Goal: Transaction & Acquisition: Book appointment/travel/reservation

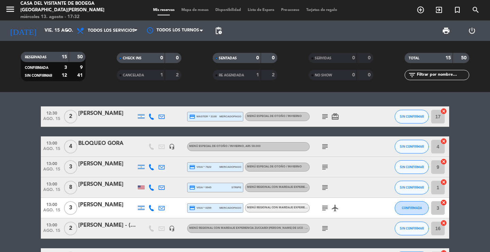
click at [201, 79] on filter-checkbox "RE AGENDADA 1 2" at bounding box center [245, 75] width 96 height 10
click at [203, 94] on div "12:30 ago. 15 2 [PERSON_NAME] credit_card master * 3108 mercadopago Menú especi…" at bounding box center [245, 172] width 490 height 160
click at [203, 98] on div "12:30 ago. 15 2 [PERSON_NAME] credit_card master * 3108 mercadopago Menú especi…" at bounding box center [245, 172] width 490 height 160
click at [201, 100] on div "12:30 ago. 15 2 [PERSON_NAME] credit_card master * 3108 mercadopago Menú especi…" at bounding box center [245, 172] width 490 height 160
click at [97, 95] on div "12:30 ago. 15 2 [PERSON_NAME] credit_card master * 3108 mercadopago Menú especi…" at bounding box center [245, 172] width 490 height 160
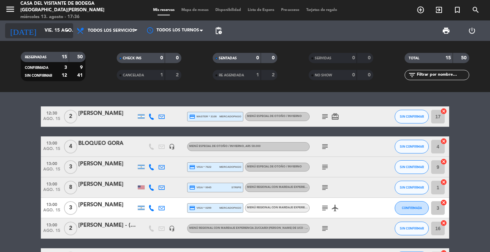
click at [56, 33] on input "vie. 15 ago." at bounding box center [71, 31] width 60 height 12
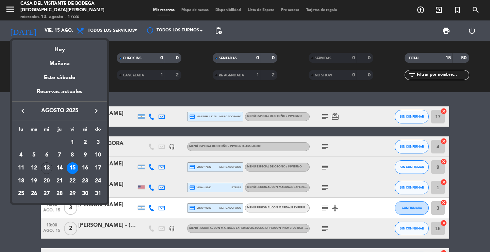
click at [99, 108] on icon "keyboard_arrow_right" at bounding box center [96, 111] width 8 height 8
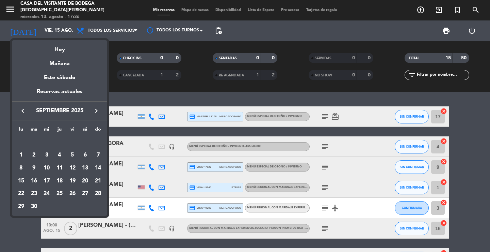
click at [98, 108] on icon "keyboard_arrow_right" at bounding box center [96, 111] width 8 height 8
click at [34, 206] on div "28" at bounding box center [34, 207] width 12 height 12
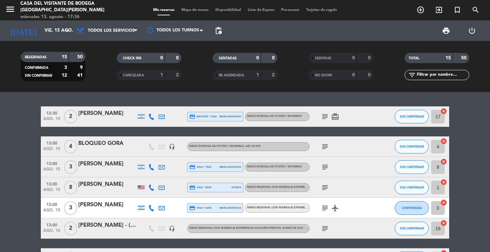
type input "[DATE] oct."
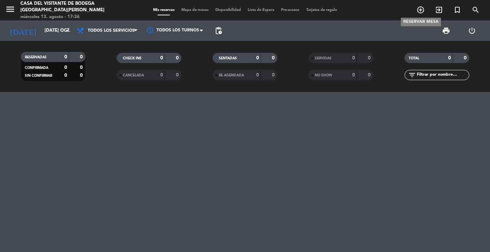
click at [422, 12] on icon "add_circle_outline" at bounding box center [421, 10] width 8 height 8
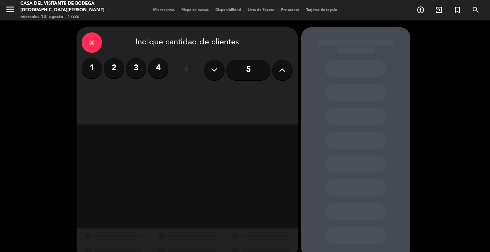
click at [120, 74] on label "2" at bounding box center [114, 68] width 20 height 20
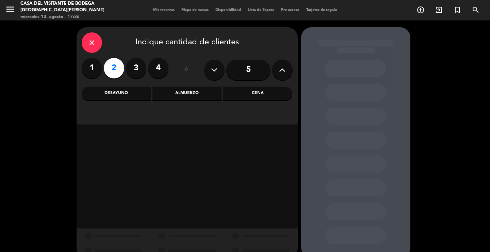
click at [174, 98] on div "Almuerzo" at bounding box center [187, 94] width 69 height 14
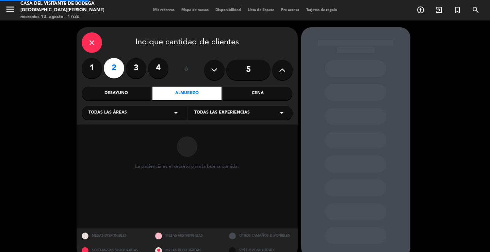
click at [149, 116] on div "Todas las áreas arrow_drop_down" at bounding box center [134, 113] width 105 height 14
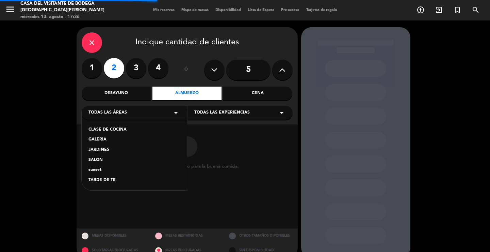
click at [92, 157] on div "SALON" at bounding box center [135, 160] width 92 height 7
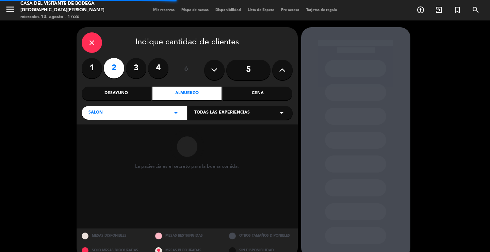
click at [242, 115] on span "Todas las experiencias" at bounding box center [222, 112] width 56 height 7
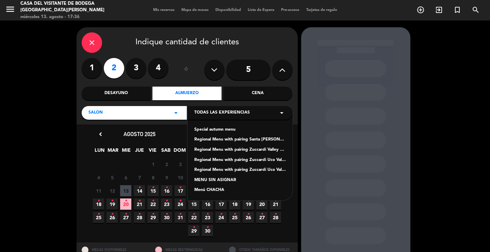
click at [220, 142] on div "Regional Menu with pairing Santa [PERSON_NAME] Experience" at bounding box center [240, 139] width 92 height 7
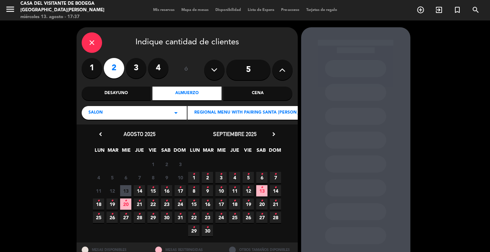
click at [275, 134] on icon "chevron_right" at bounding box center [273, 133] width 7 height 7
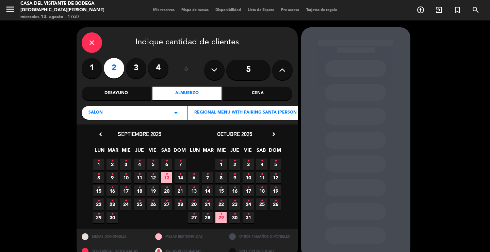
click at [210, 217] on span "28 •" at bounding box center [207, 217] width 11 height 11
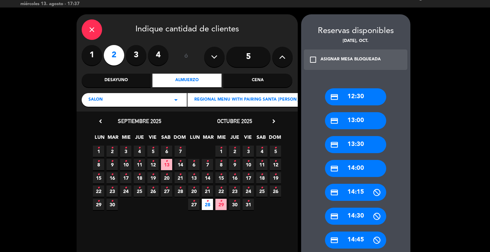
click at [369, 99] on div "credit_card 12:30" at bounding box center [355, 96] width 61 height 17
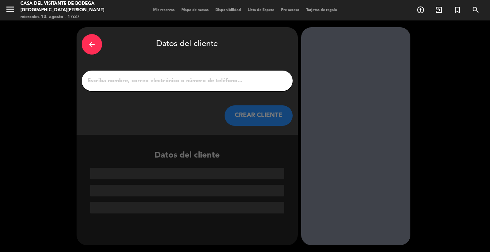
click at [254, 82] on input "1" at bounding box center [187, 81] width 201 height 10
type input "n"
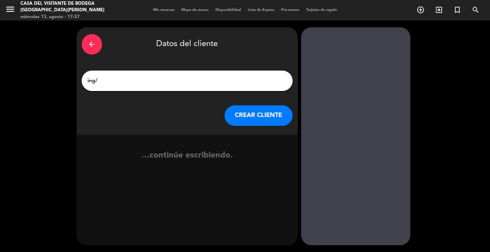
paste input "[PERSON_NAME]"
type input "ing/ [PERSON_NAME]"
click at [247, 120] on button "CREAR CLIENTE" at bounding box center [259, 115] width 68 height 20
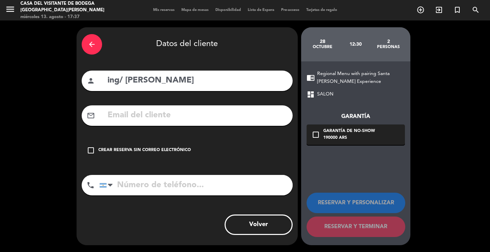
click at [222, 144] on div "check_box_outline_blank Crear reserva sin correo electrónico" at bounding box center [187, 150] width 211 height 20
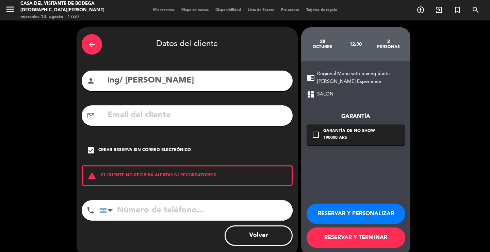
drag, startPoint x: 395, startPoint y: 214, endPoint x: 390, endPoint y: 203, distance: 11.9
click at [395, 214] on button "RESERVAR Y PERSONALIZAR" at bounding box center [356, 213] width 99 height 20
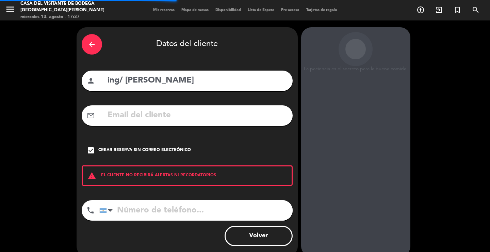
scroll to position [21, 0]
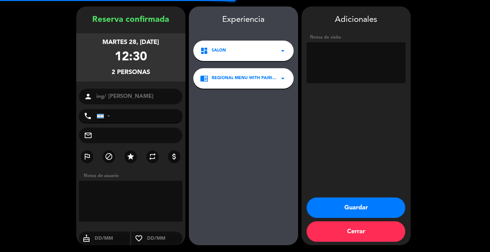
drag, startPoint x: 345, startPoint y: 73, endPoint x: 363, endPoint y: 70, distance: 17.5
click at [344, 73] on textarea at bounding box center [356, 62] width 99 height 41
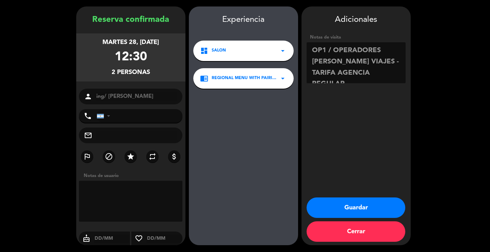
scroll to position [5, 0]
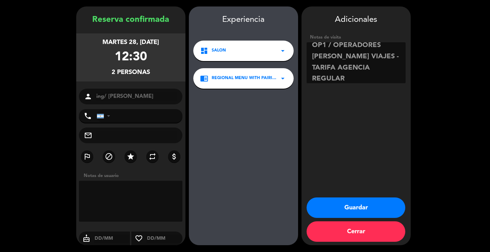
type textarea "OP1 / OPERADORES [PERSON_NAME] VIAJES - TARIFA AGENCIA REGULAR"
click at [377, 200] on button "Guardar" at bounding box center [356, 207] width 99 height 20
